Goal: Task Accomplishment & Management: Manage account settings

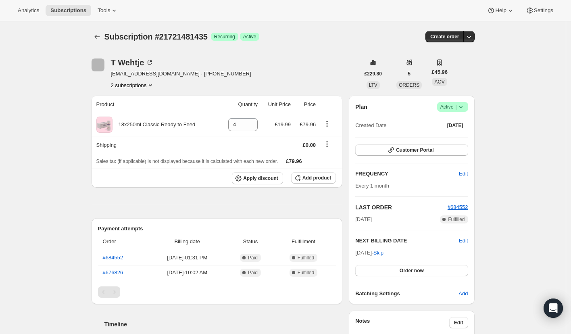
click at [143, 84] on button "2 subscriptions" at bounding box center [133, 85] width 44 height 8
click at [136, 102] on span "20958806235" at bounding box center [123, 100] width 32 height 6
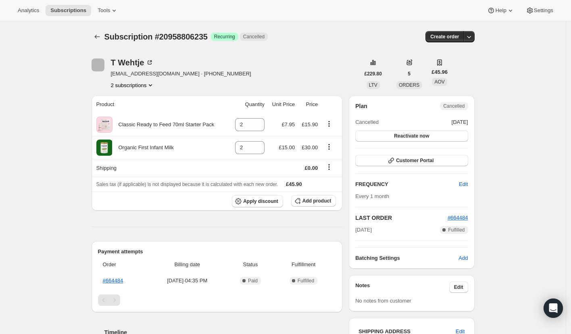
click at [138, 86] on button "2 subscriptions" at bounding box center [133, 85] width 44 height 8
click at [128, 115] on span "21721481435" at bounding box center [122, 114] width 32 height 6
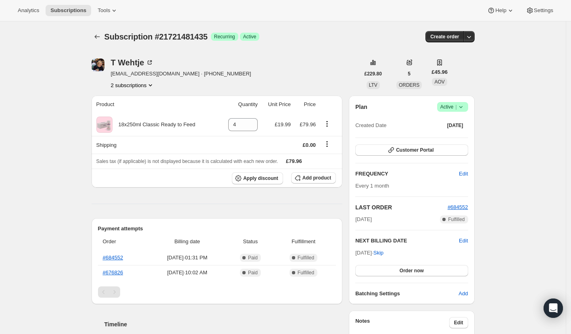
click at [464, 108] on icon at bounding box center [461, 107] width 8 height 8
click at [449, 137] on span "Cancel subscription" at bounding box center [452, 136] width 46 height 6
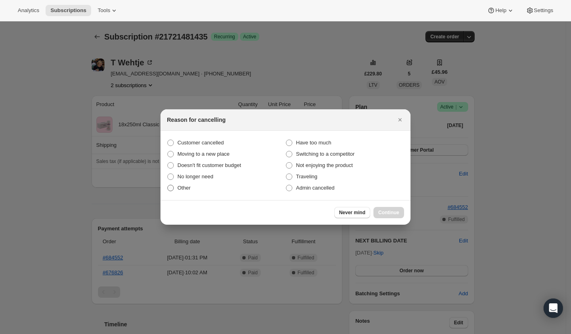
click at [172, 189] on span ":rfn:" at bounding box center [170, 188] width 6 height 6
click at [168, 185] on input "Other" at bounding box center [167, 185] width 0 height 0
radio input "true"
click at [380, 212] on span "Continue" at bounding box center [388, 212] width 21 height 6
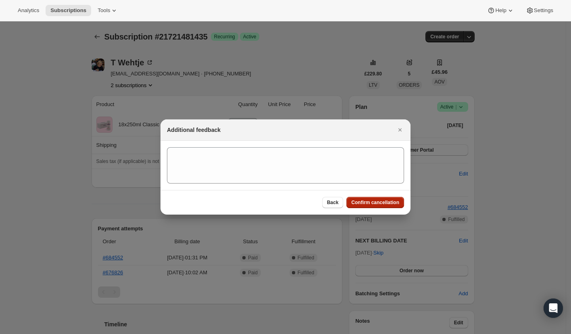
click at [354, 205] on span "Confirm cancellation" at bounding box center [375, 202] width 48 height 6
